Goal: Task Accomplishment & Management: Use online tool/utility

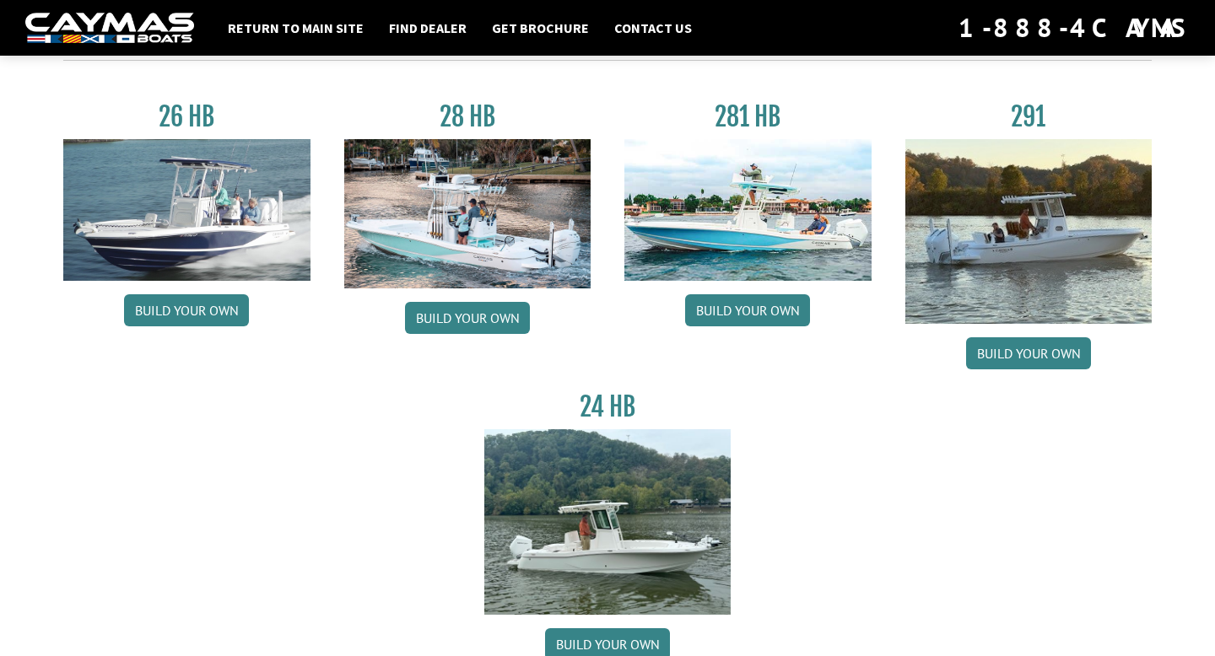
scroll to position [99, 0]
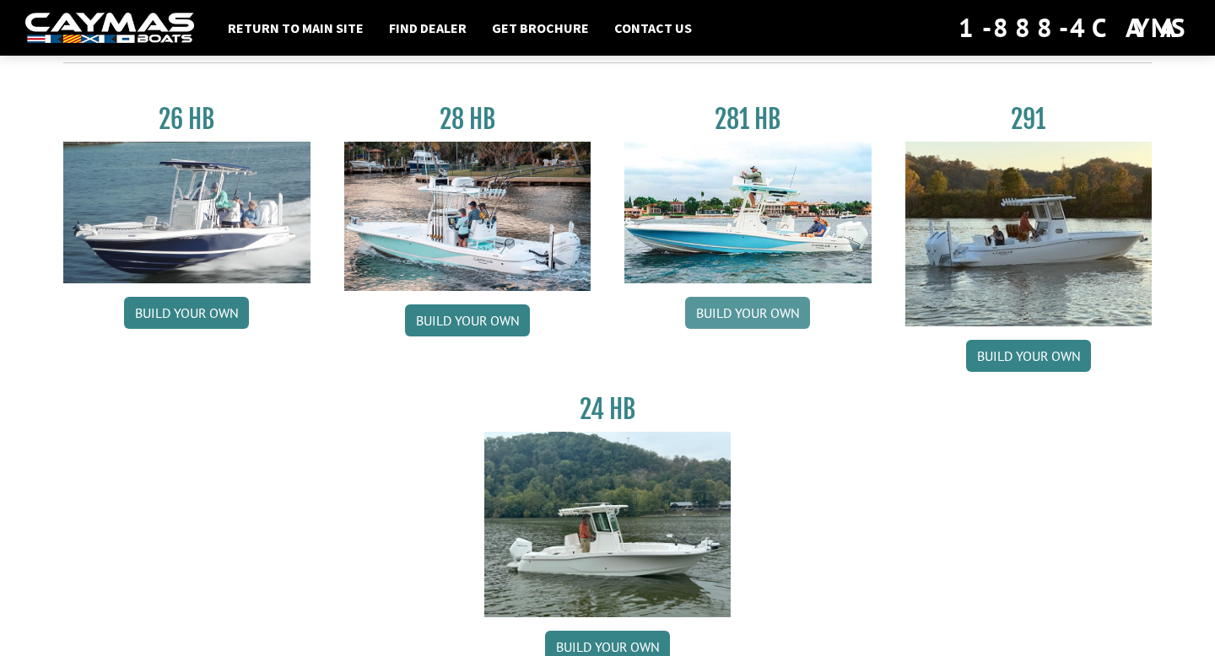
click at [761, 321] on link "Build your own" at bounding box center [747, 313] width 125 height 32
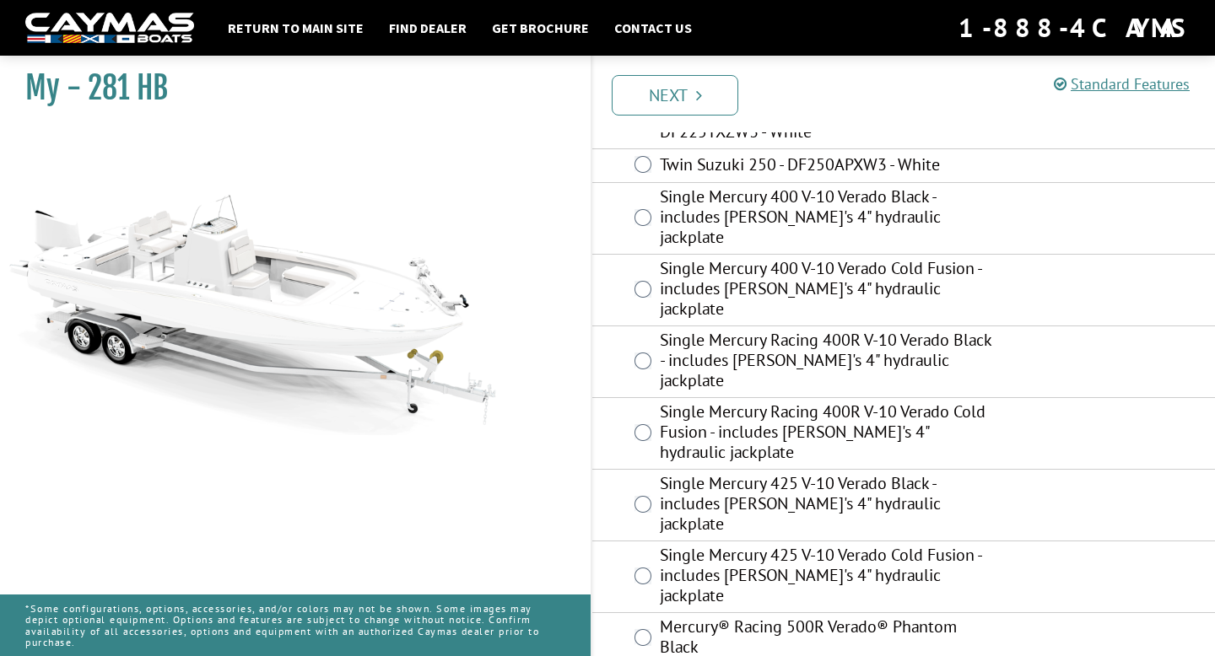
scroll to position [521, 0]
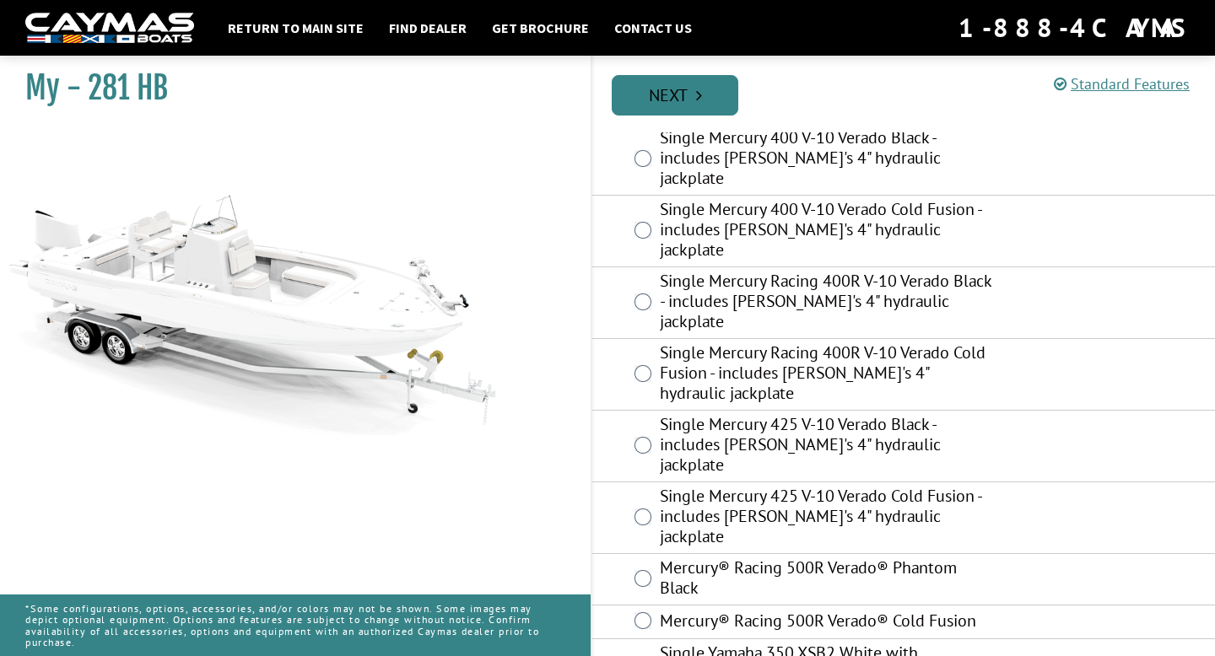
click at [687, 101] on link "Next" at bounding box center [675, 95] width 127 height 40
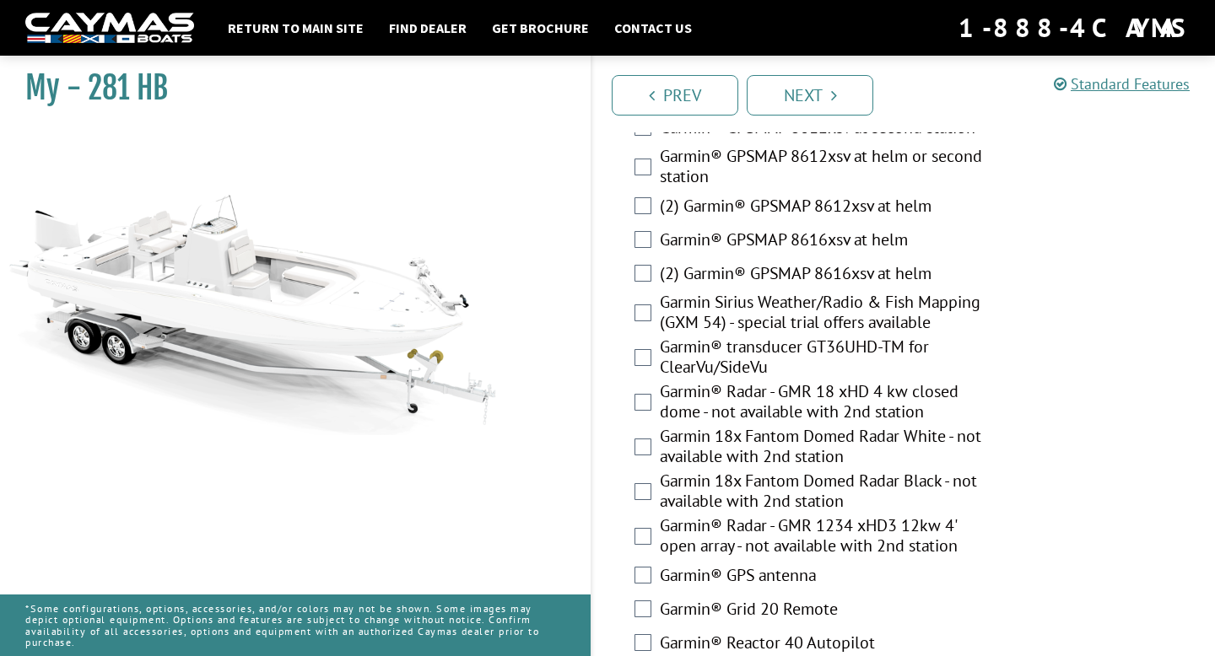
scroll to position [5601, 0]
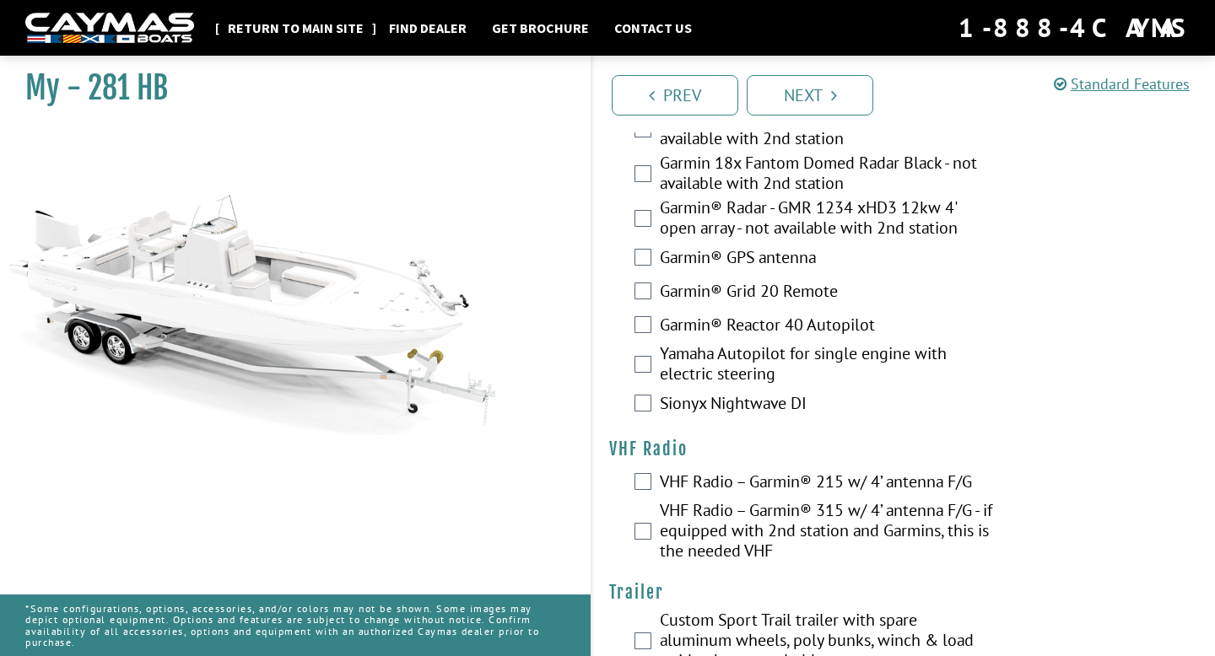
click at [285, 24] on link "Return to main site" at bounding box center [295, 28] width 153 height 22
